Goal: Transaction & Acquisition: Download file/media

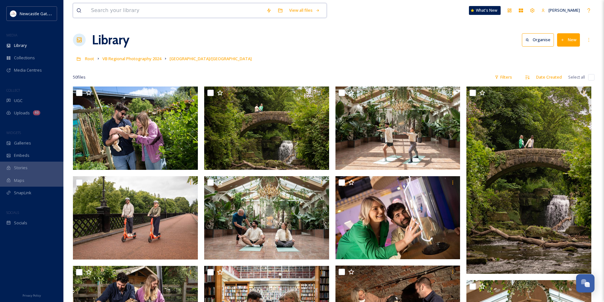
click at [128, 12] on input at bounding box center [175, 10] width 175 height 14
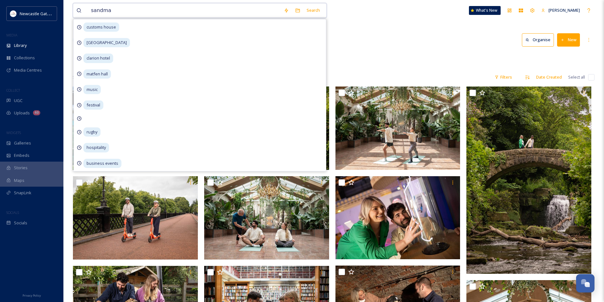
type input "sandman"
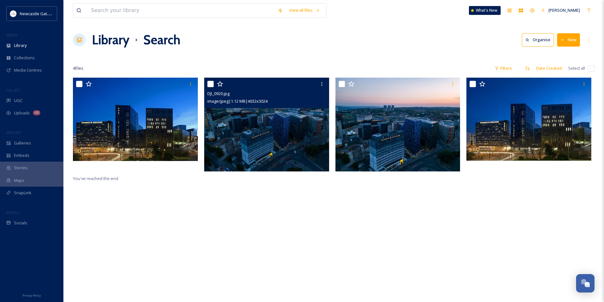
click at [275, 134] on img at bounding box center [266, 125] width 125 height 94
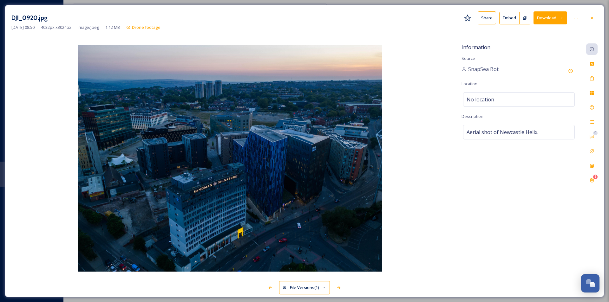
click at [563, 20] on icon at bounding box center [561, 18] width 4 height 4
click at [540, 45] on span "Download Large (2000 x 1500)" at bounding box center [532, 45] width 56 height 6
